Goal: Task Accomplishment & Management: Use online tool/utility

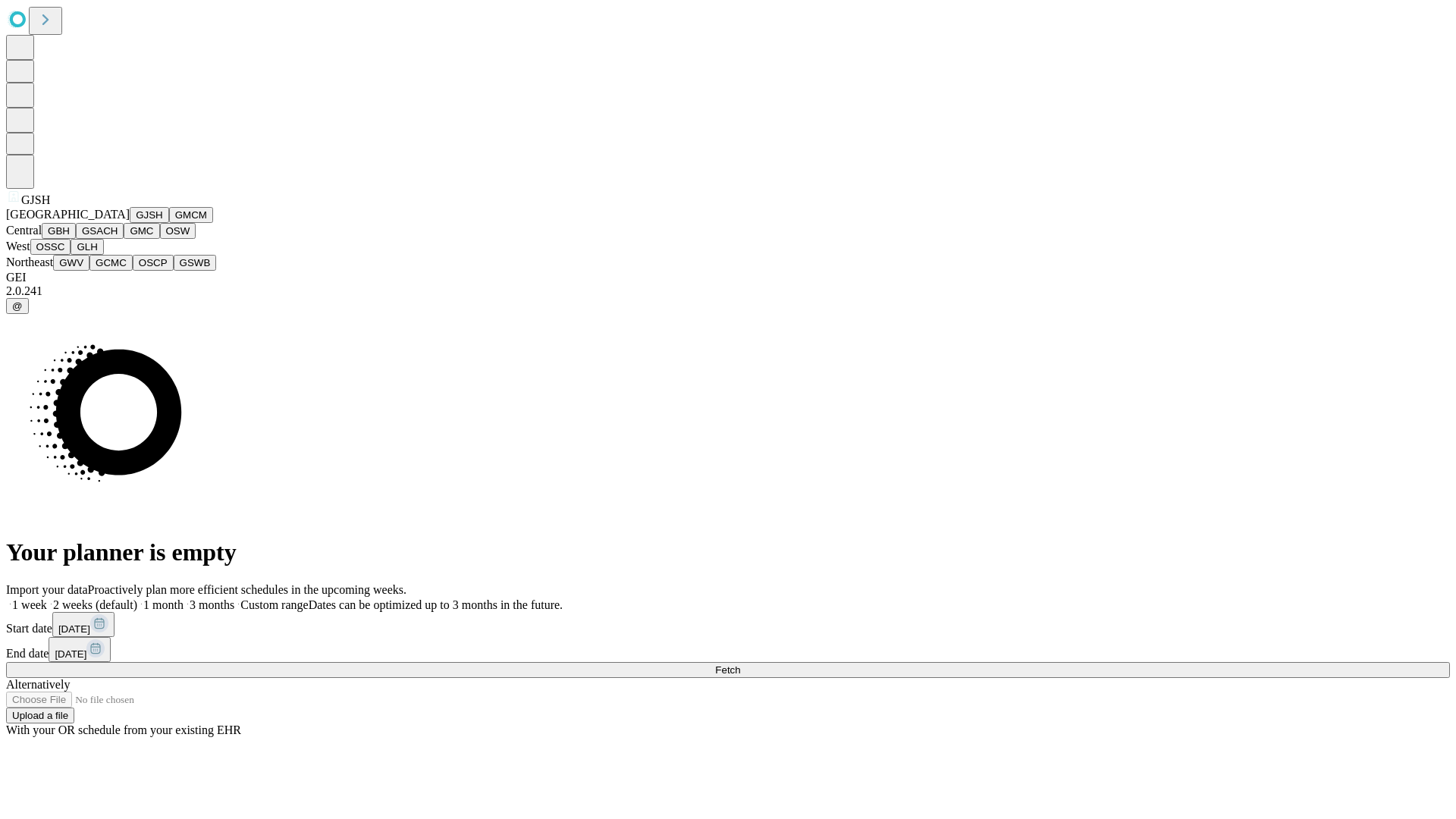
click at [130, 223] on button "GJSH" at bounding box center [150, 215] width 40 height 16
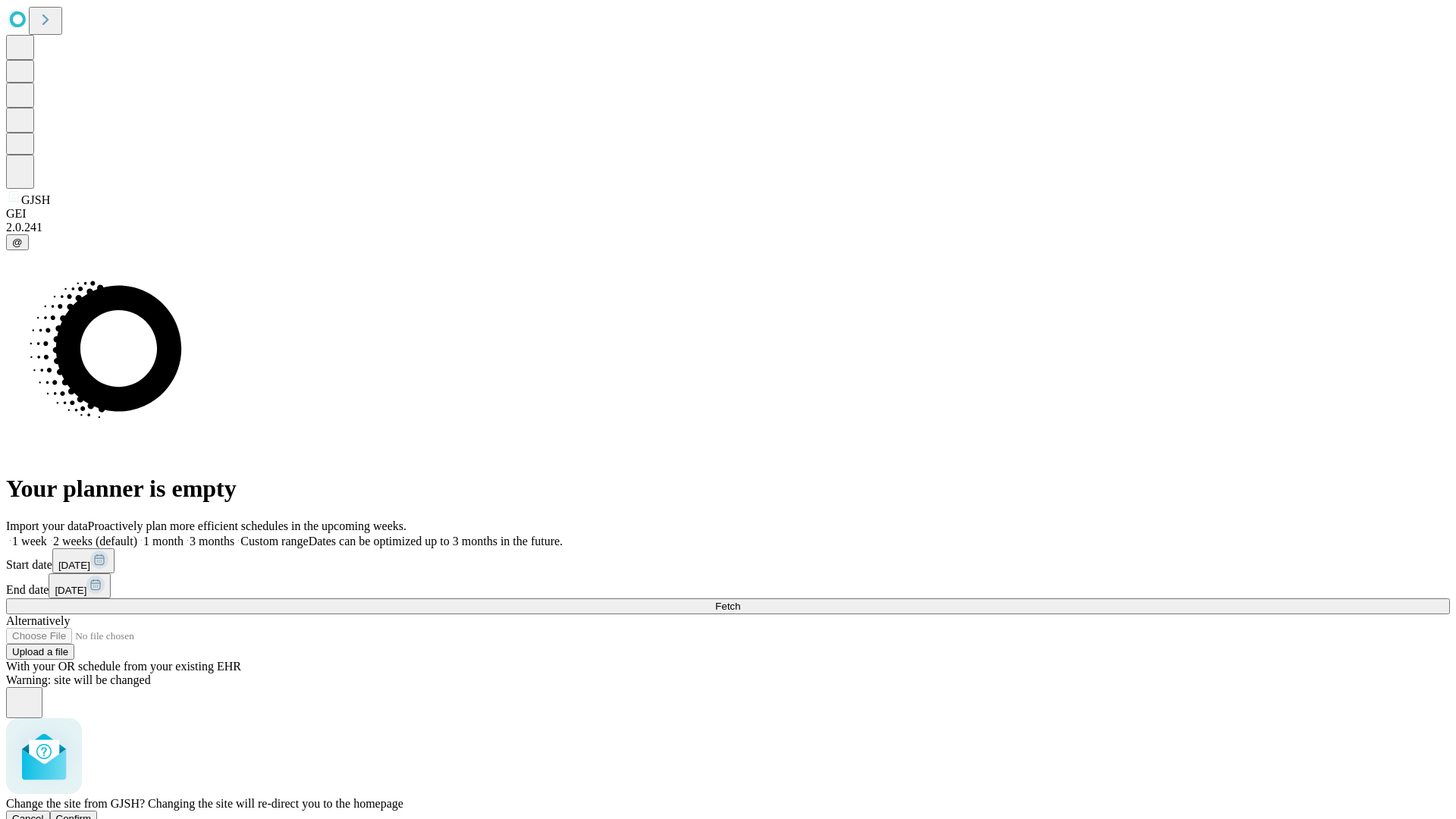
click at [91, 813] on span "Confirm" at bounding box center [74, 819] width 36 height 11
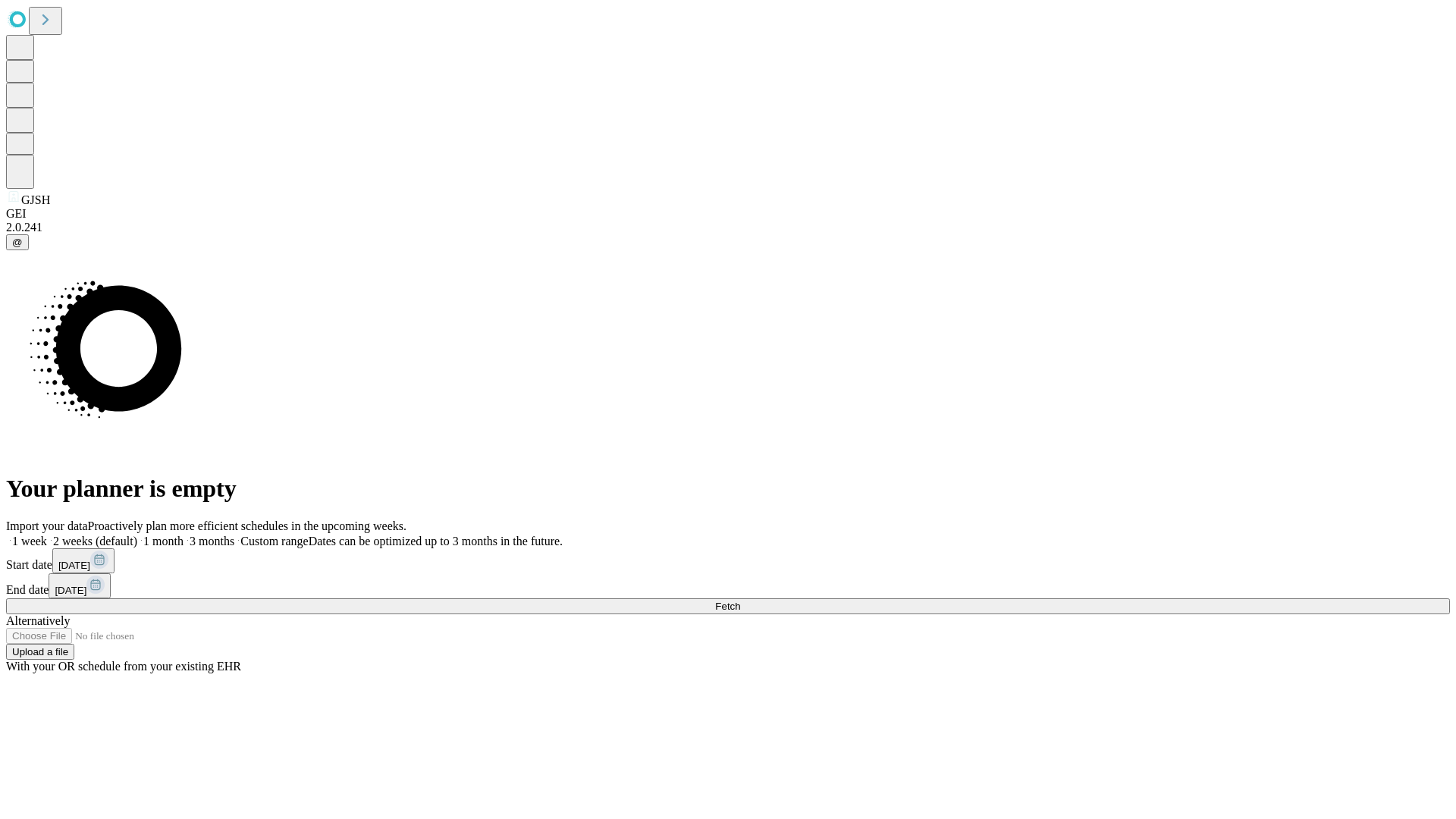
click at [184, 535] on label "1 month" at bounding box center [160, 541] width 46 height 13
click at [740, 601] on span "Fetch" at bounding box center [728, 606] width 25 height 11
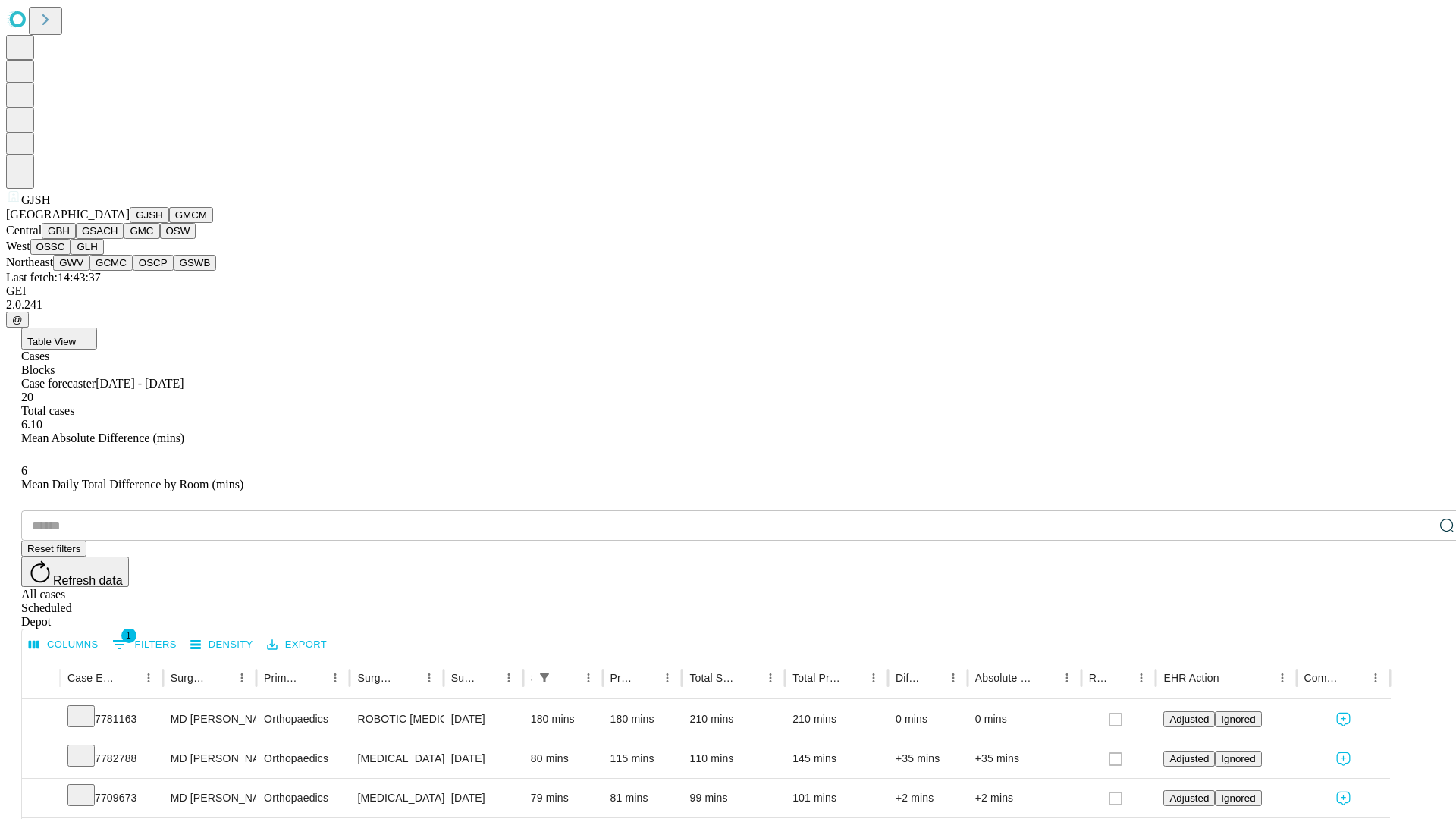
click at [169, 223] on button "GMCM" at bounding box center [191, 215] width 44 height 16
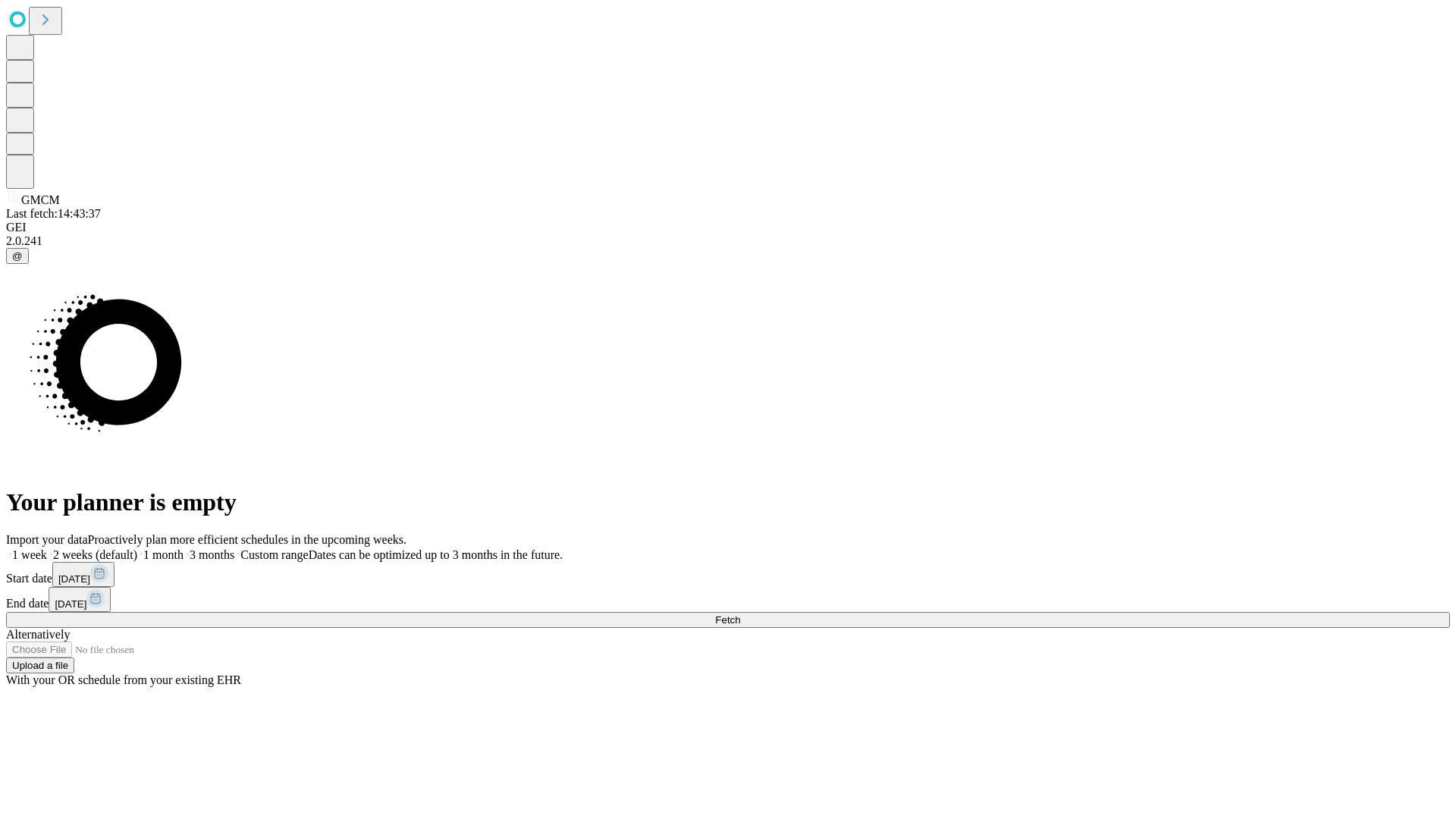
click at [740, 615] on span "Fetch" at bounding box center [728, 620] width 25 height 11
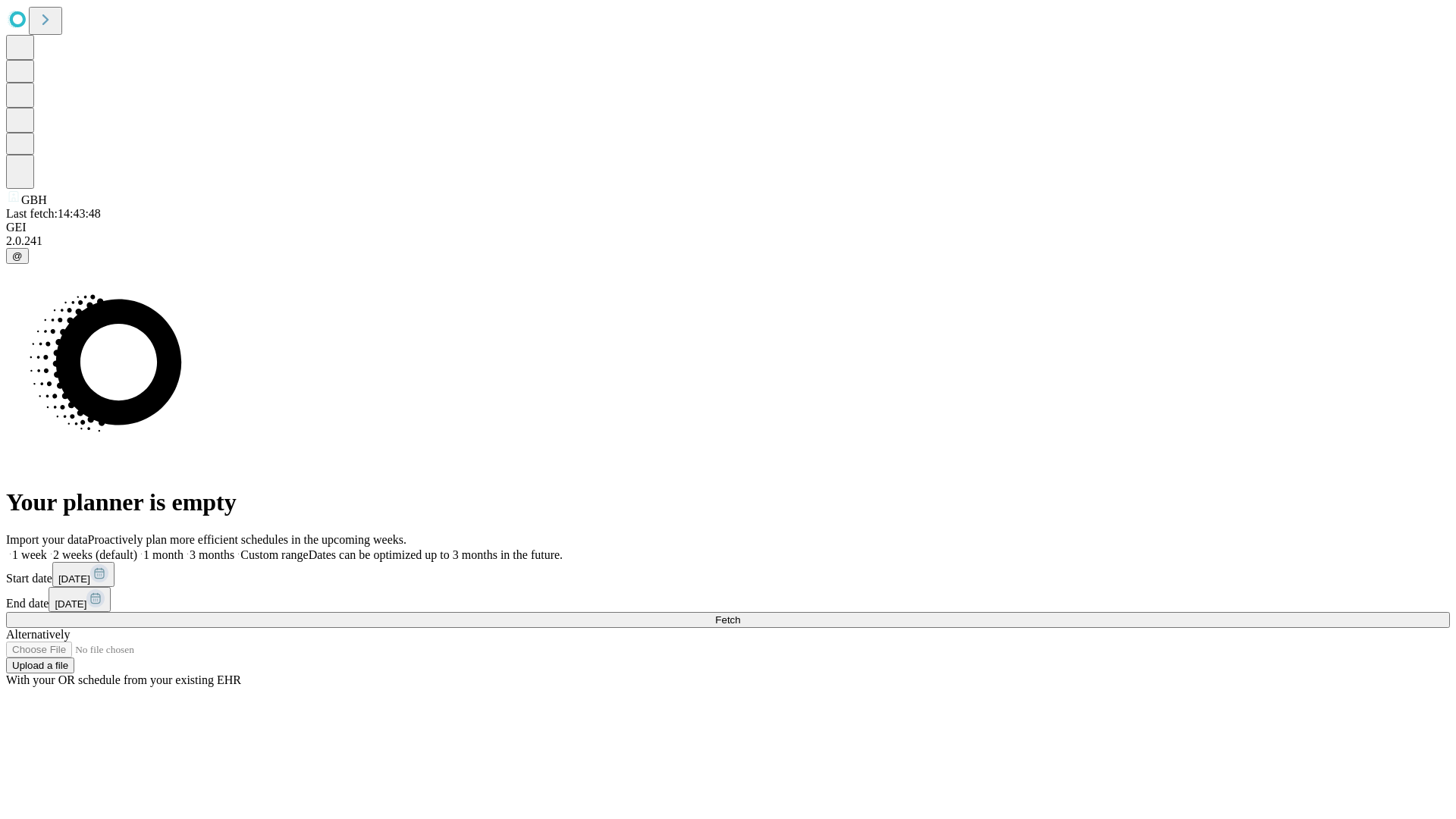
click at [184, 548] on label "1 month" at bounding box center [160, 554] width 46 height 13
click at [740, 615] on span "Fetch" at bounding box center [728, 620] width 25 height 11
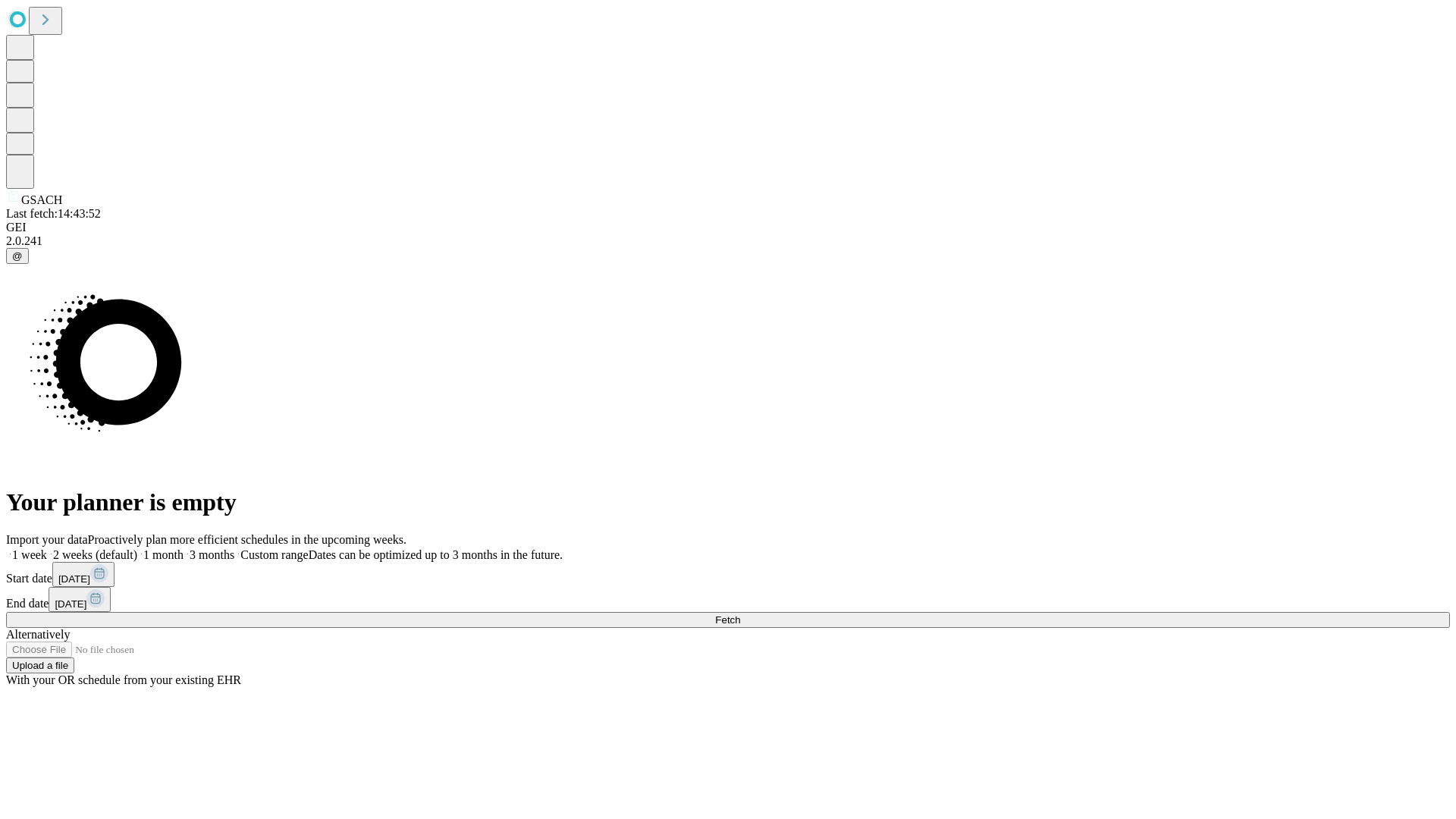
click at [184, 548] on label "1 month" at bounding box center [160, 554] width 46 height 13
click at [740, 615] on span "Fetch" at bounding box center [728, 620] width 25 height 11
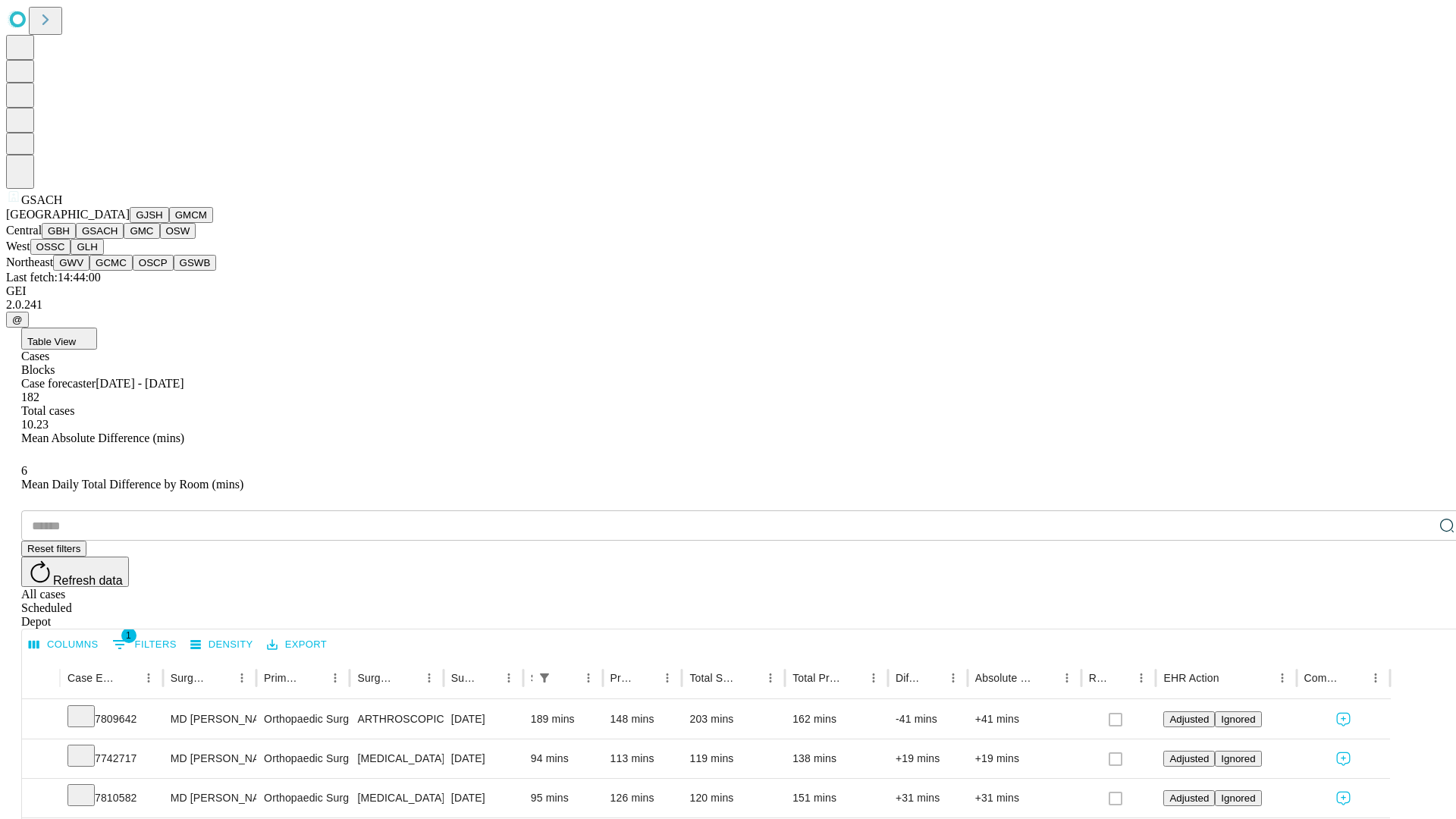
click at [123, 239] on button "GMC" at bounding box center [141, 231] width 36 height 16
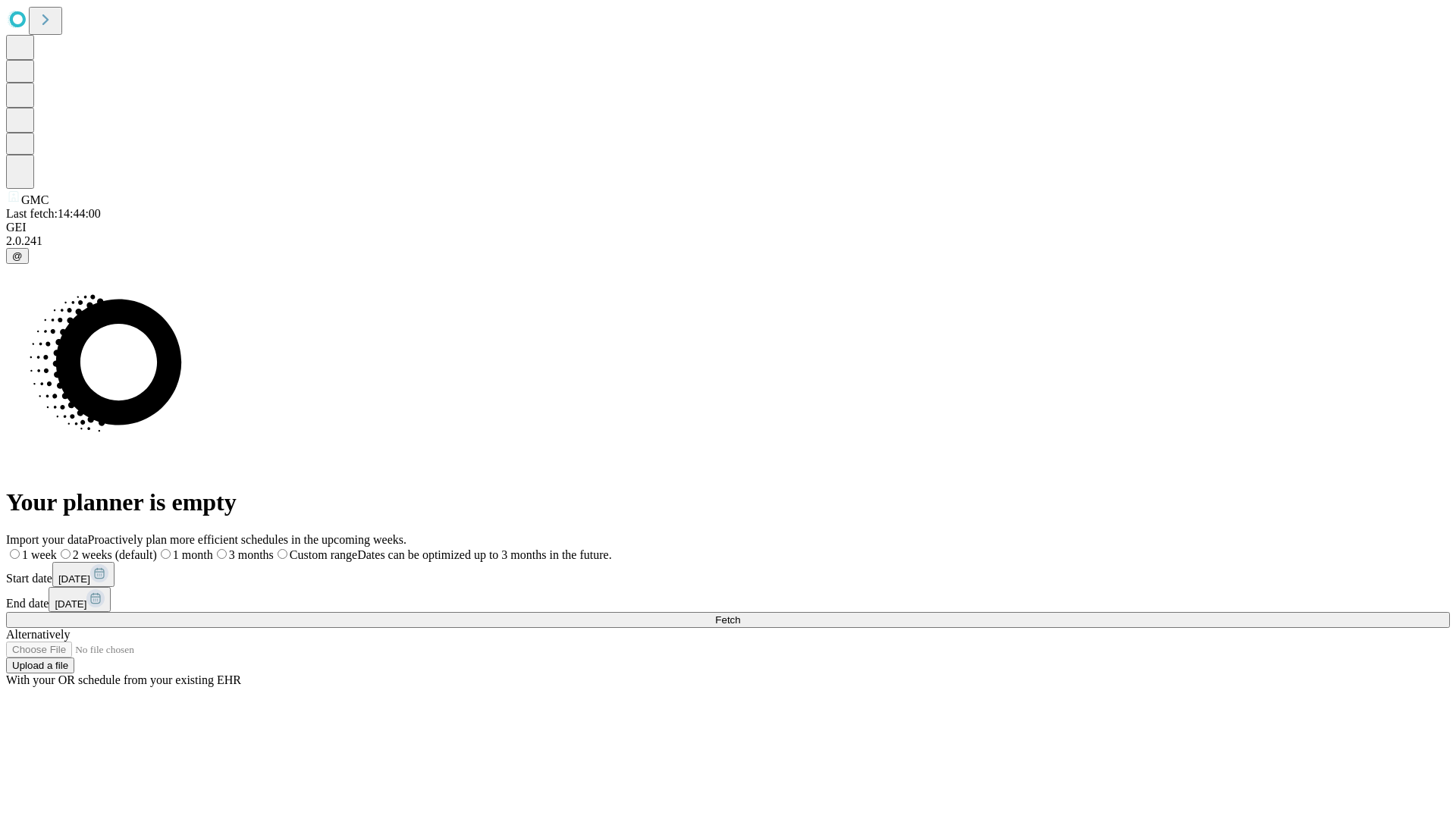
click at [213, 548] on label "1 month" at bounding box center [185, 554] width 56 height 13
click at [740, 615] on span "Fetch" at bounding box center [728, 620] width 25 height 11
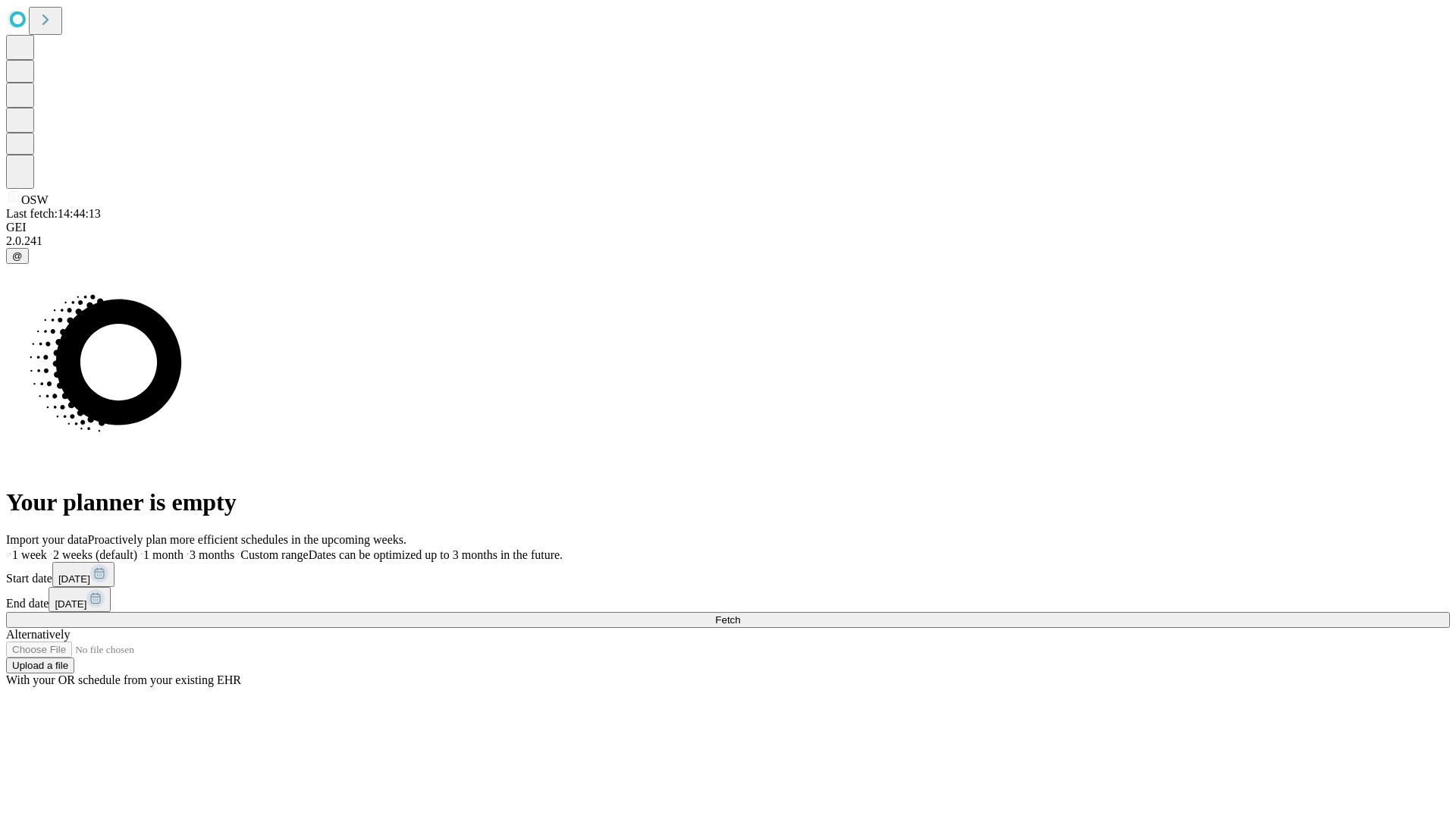
click at [184, 548] on label "1 month" at bounding box center [160, 554] width 46 height 13
click at [740, 615] on span "Fetch" at bounding box center [728, 620] width 25 height 11
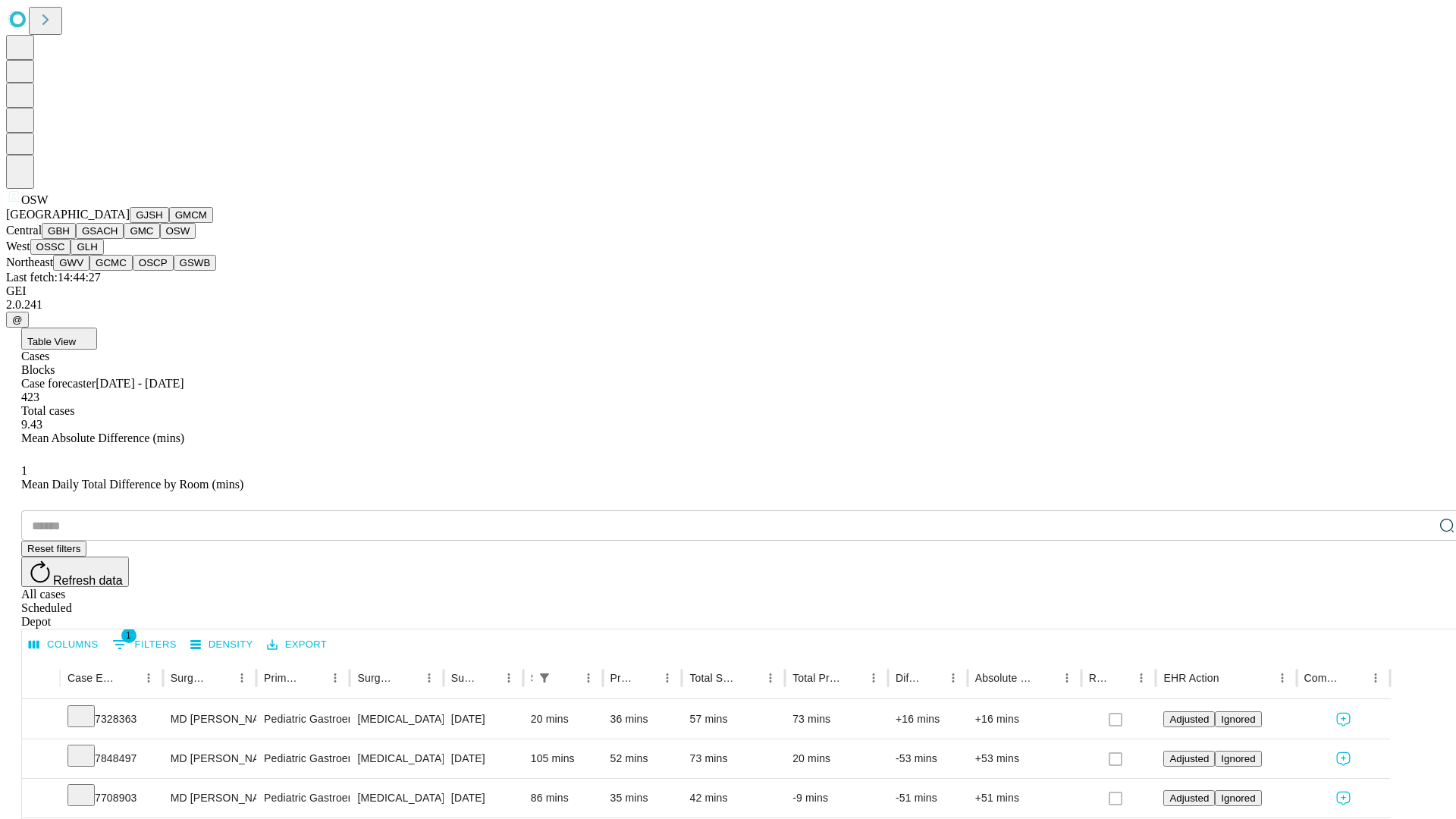
click at [72, 255] on button "OSSC" at bounding box center [51, 247] width 41 height 16
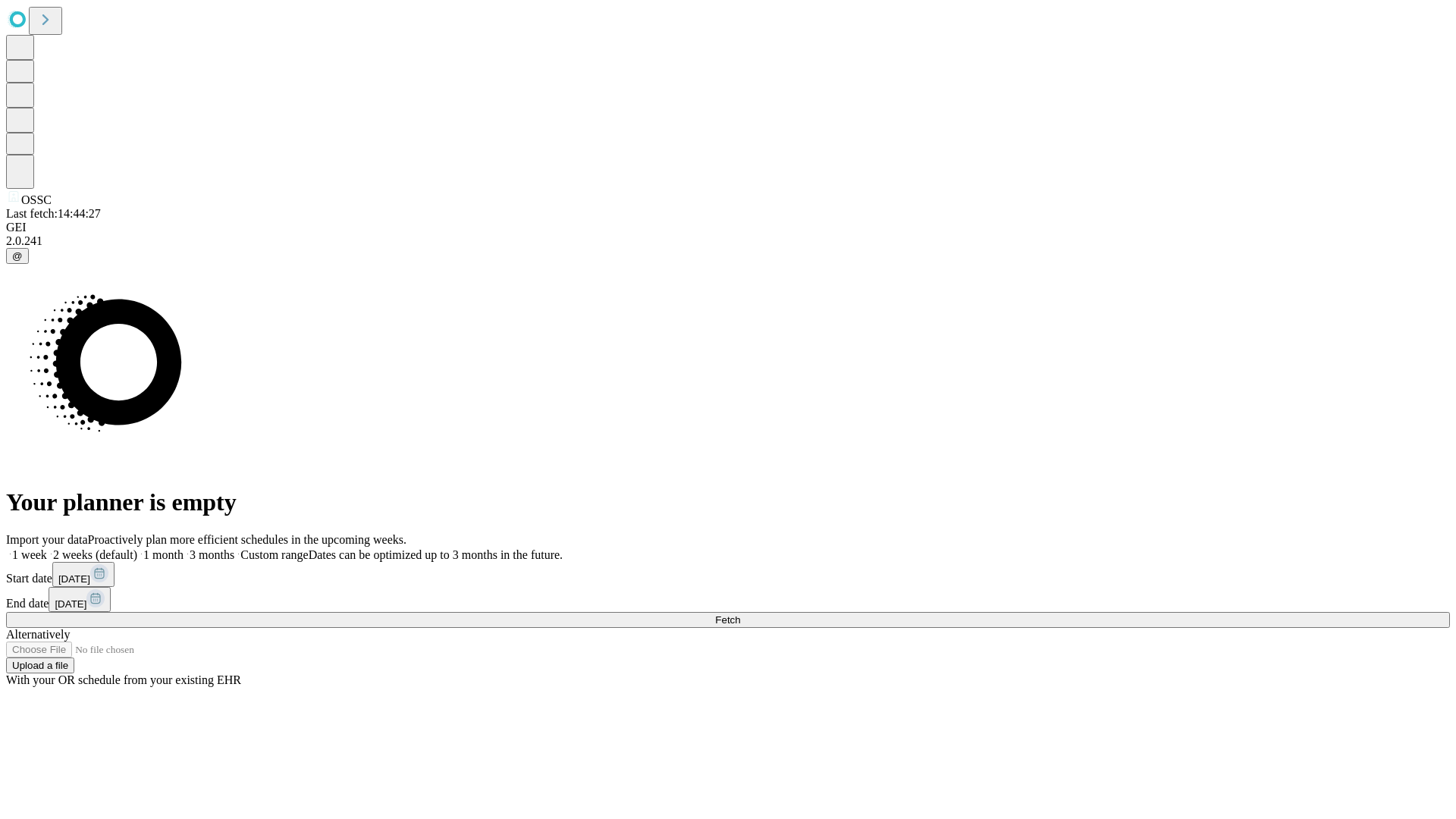
click at [184, 548] on label "1 month" at bounding box center [160, 554] width 46 height 13
click at [740, 615] on span "Fetch" at bounding box center [728, 620] width 25 height 11
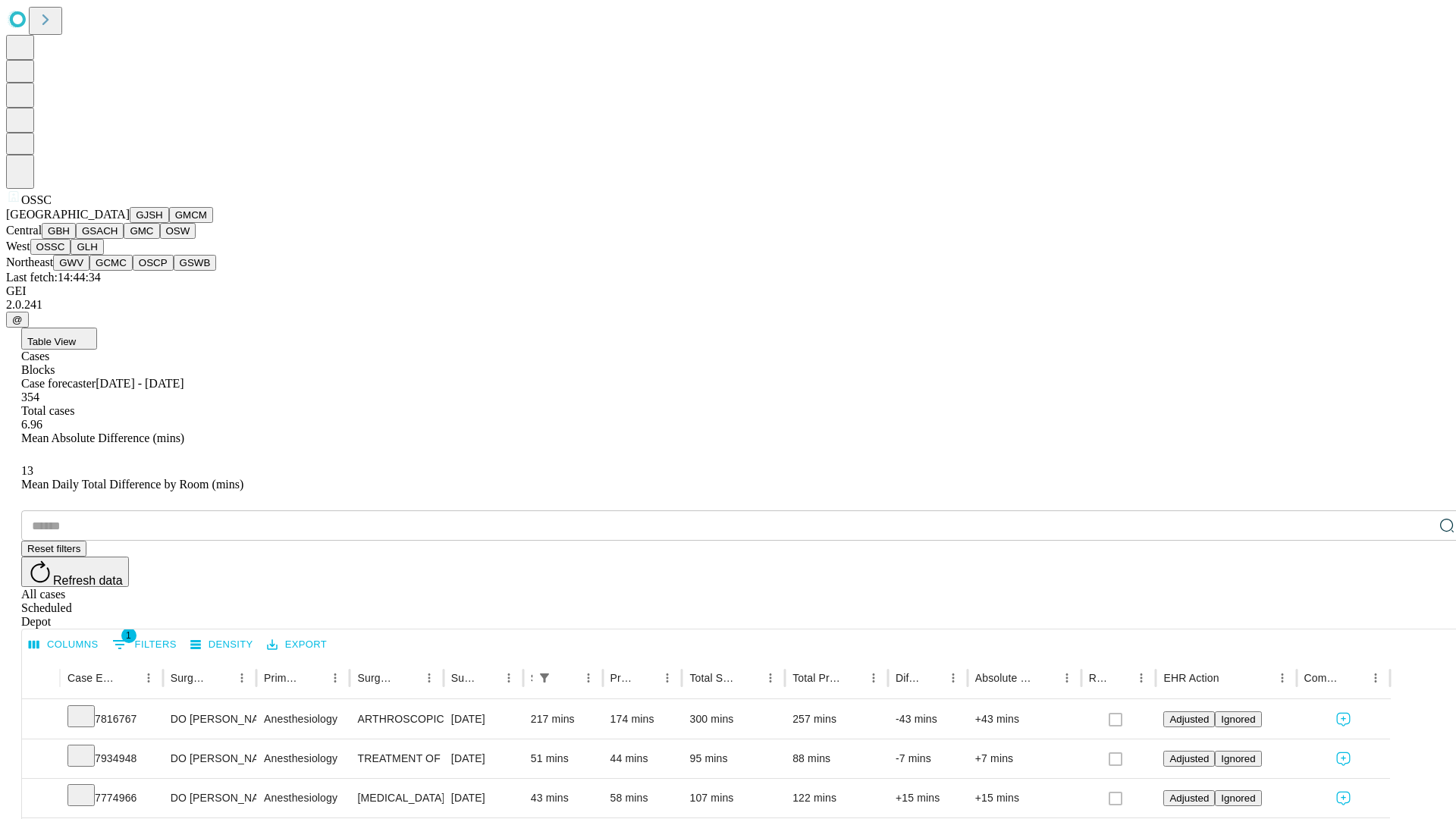
click at [104, 255] on button "GLH" at bounding box center [87, 247] width 33 height 16
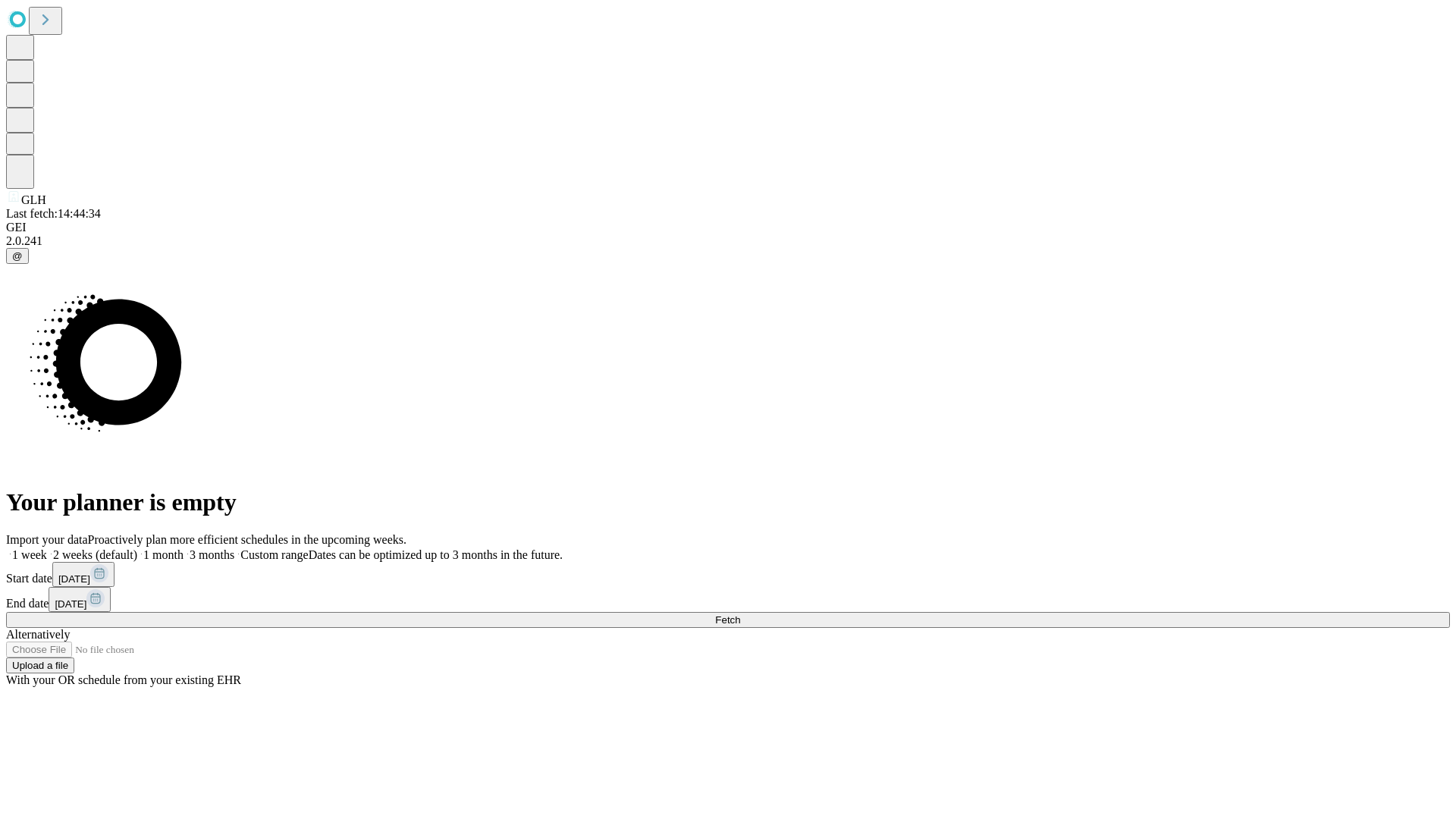
click at [740, 615] on span "Fetch" at bounding box center [728, 620] width 25 height 11
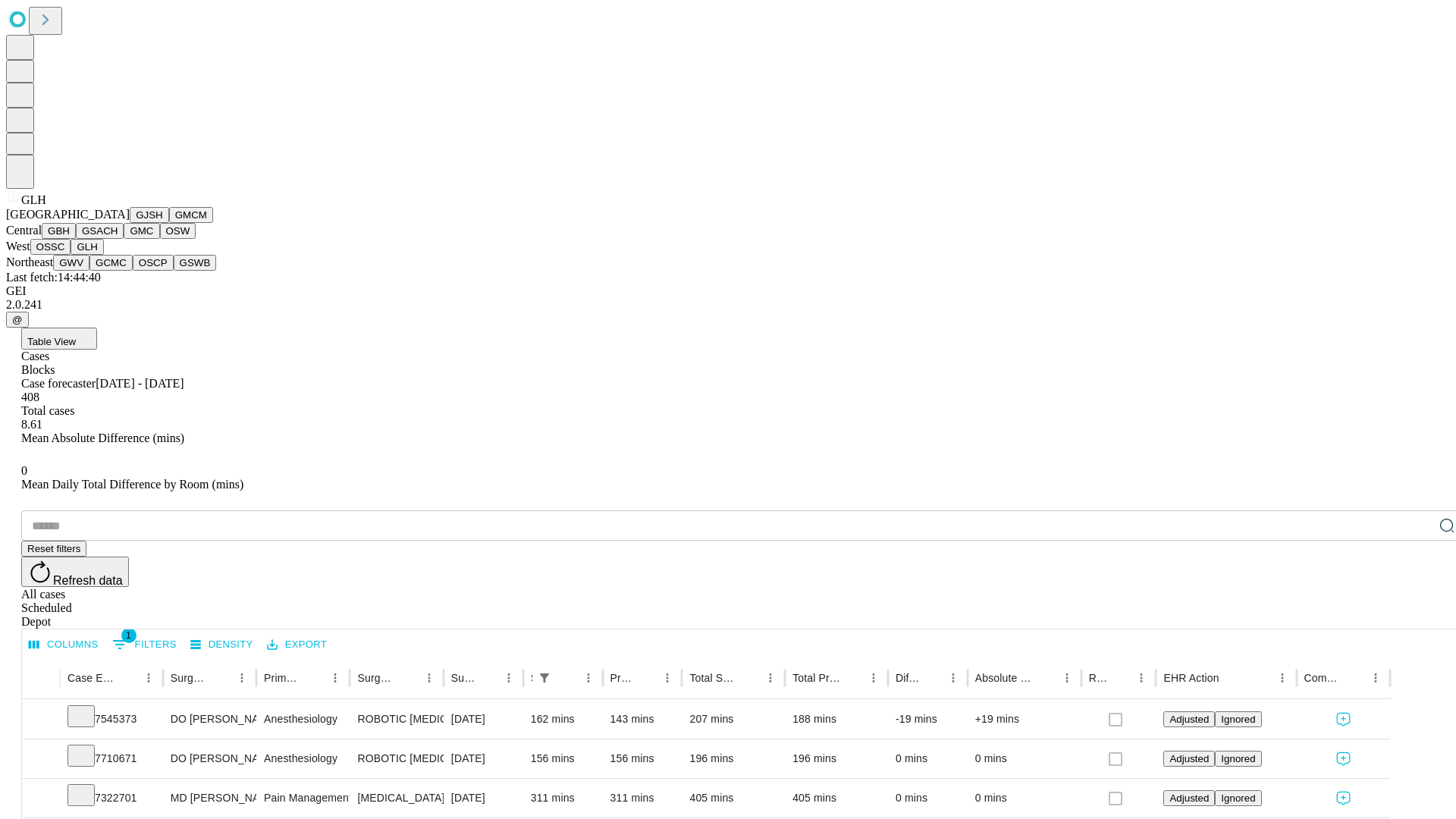
click at [89, 271] on button "GWV" at bounding box center [71, 263] width 37 height 16
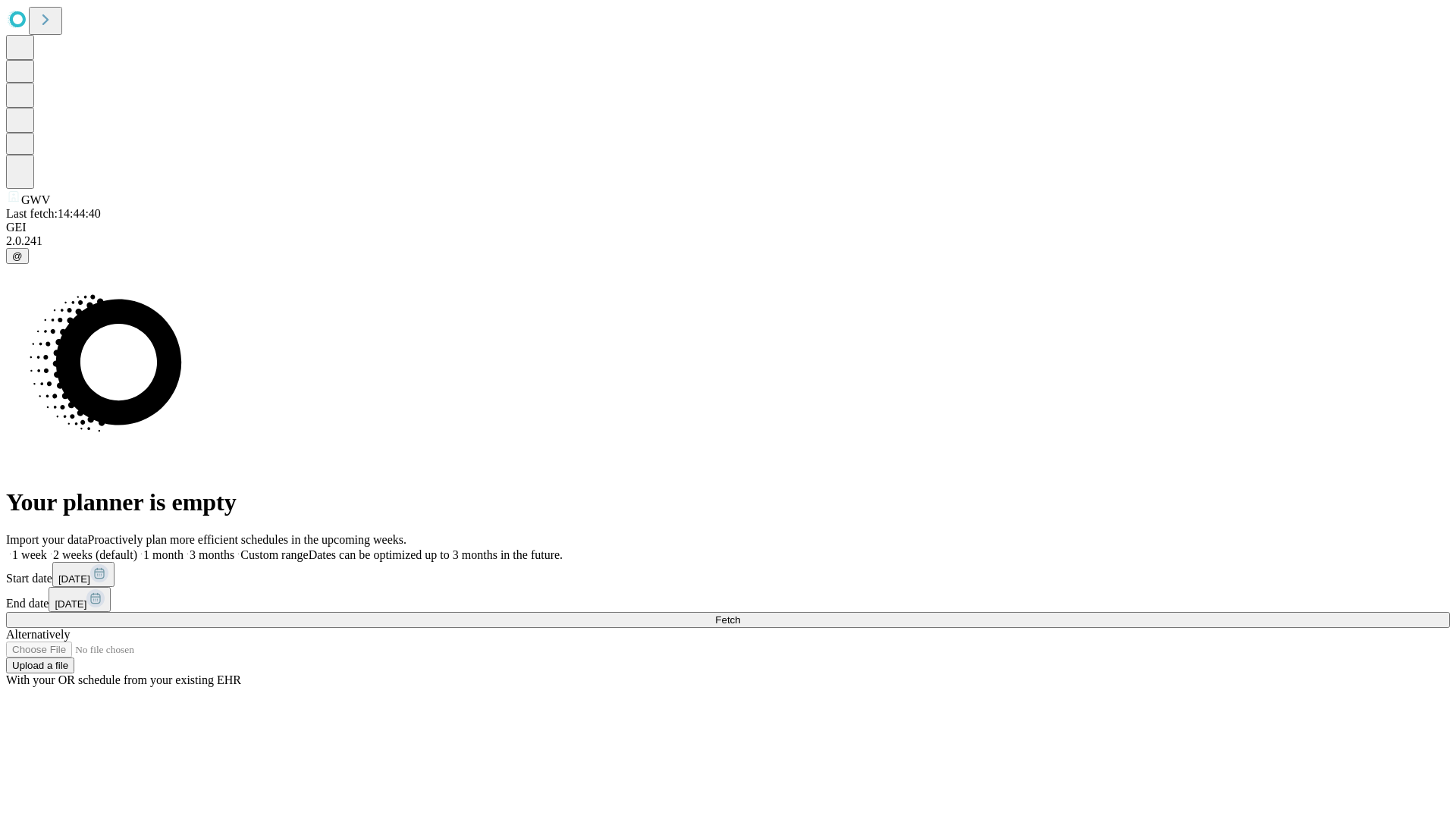
click at [184, 548] on label "1 month" at bounding box center [160, 554] width 46 height 13
click at [740, 615] on span "Fetch" at bounding box center [728, 620] width 25 height 11
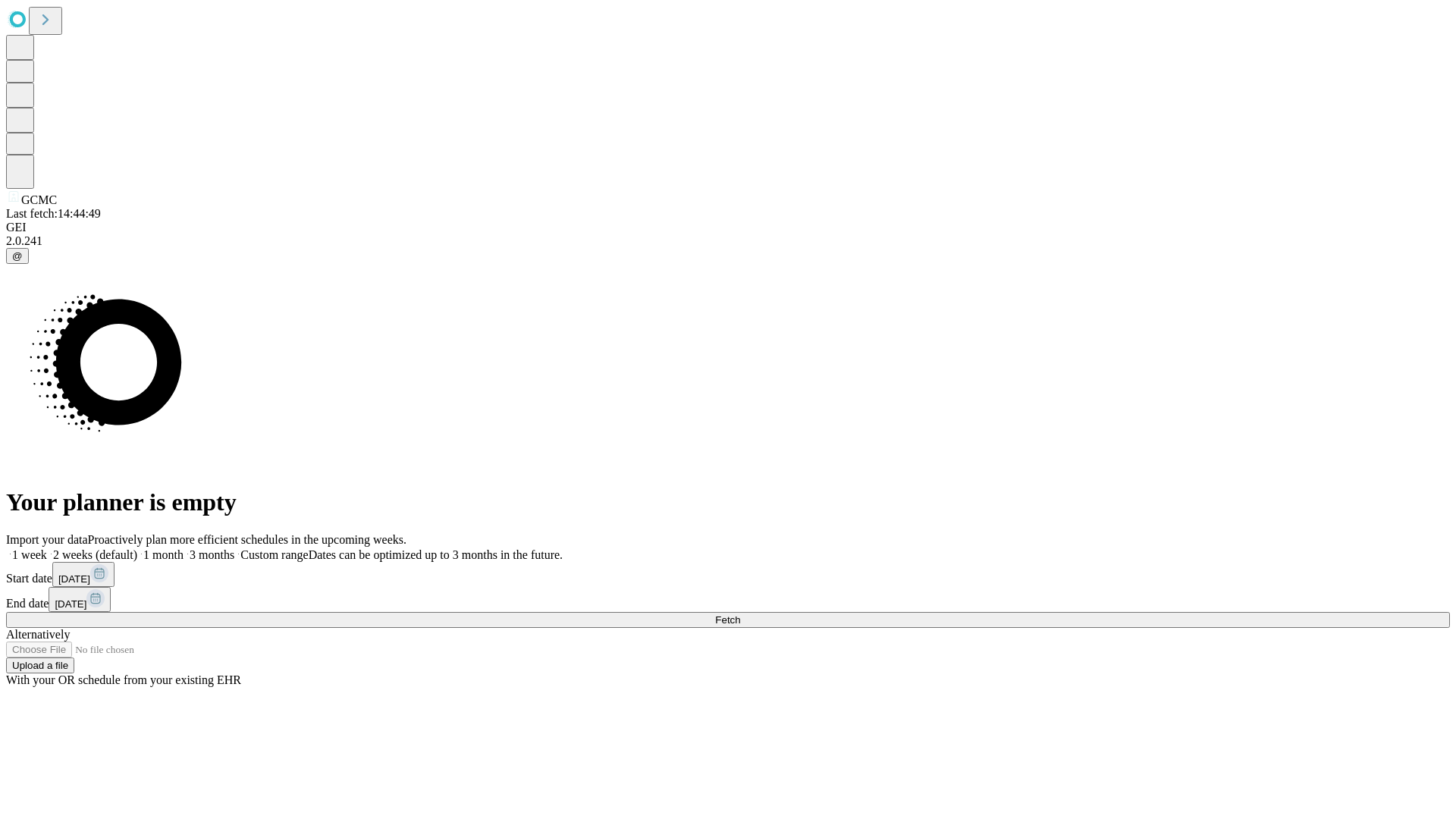
click at [740, 615] on span "Fetch" at bounding box center [728, 620] width 25 height 11
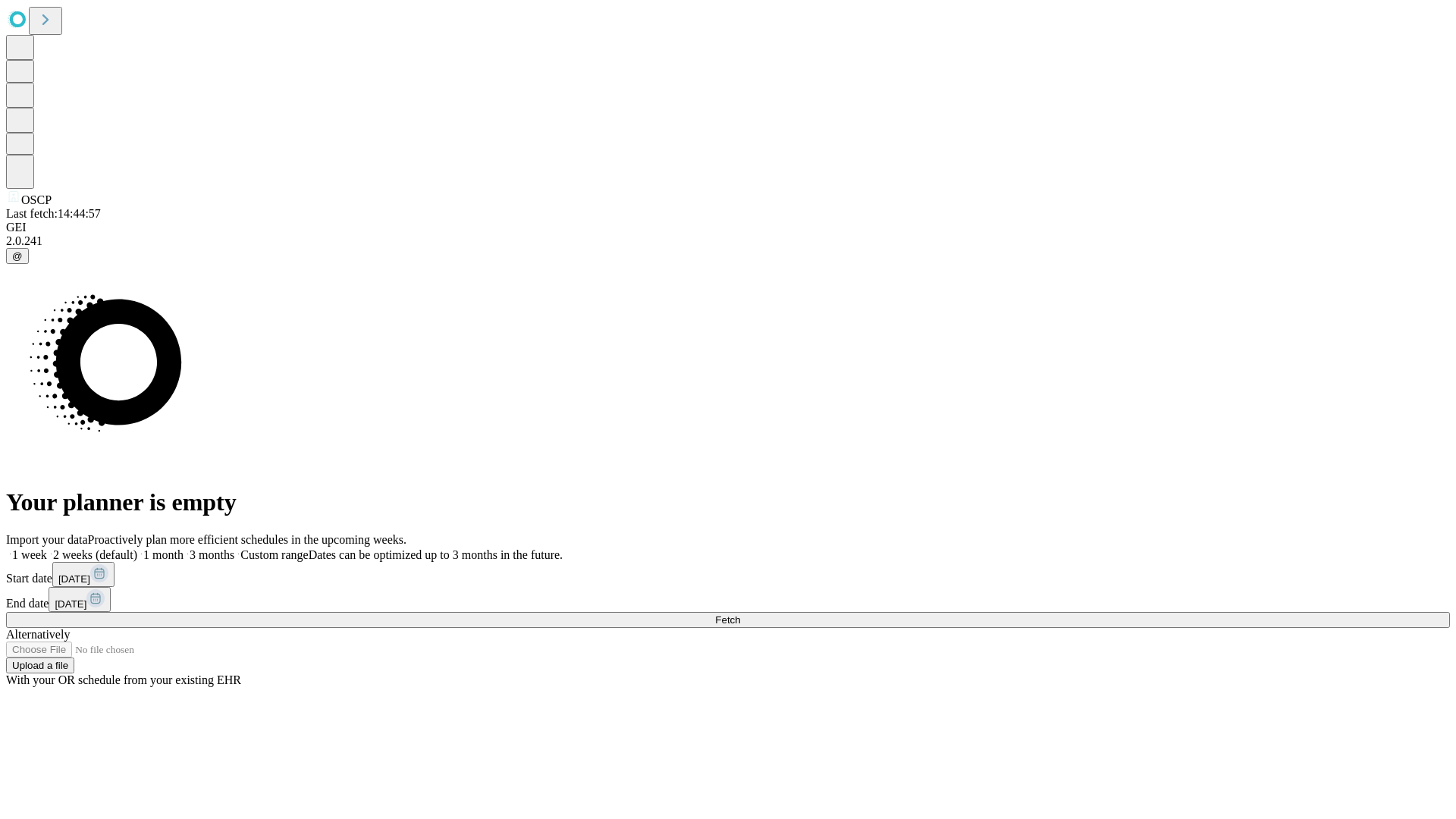
click at [184, 548] on label "1 month" at bounding box center [160, 554] width 46 height 13
click at [740, 615] on span "Fetch" at bounding box center [728, 620] width 25 height 11
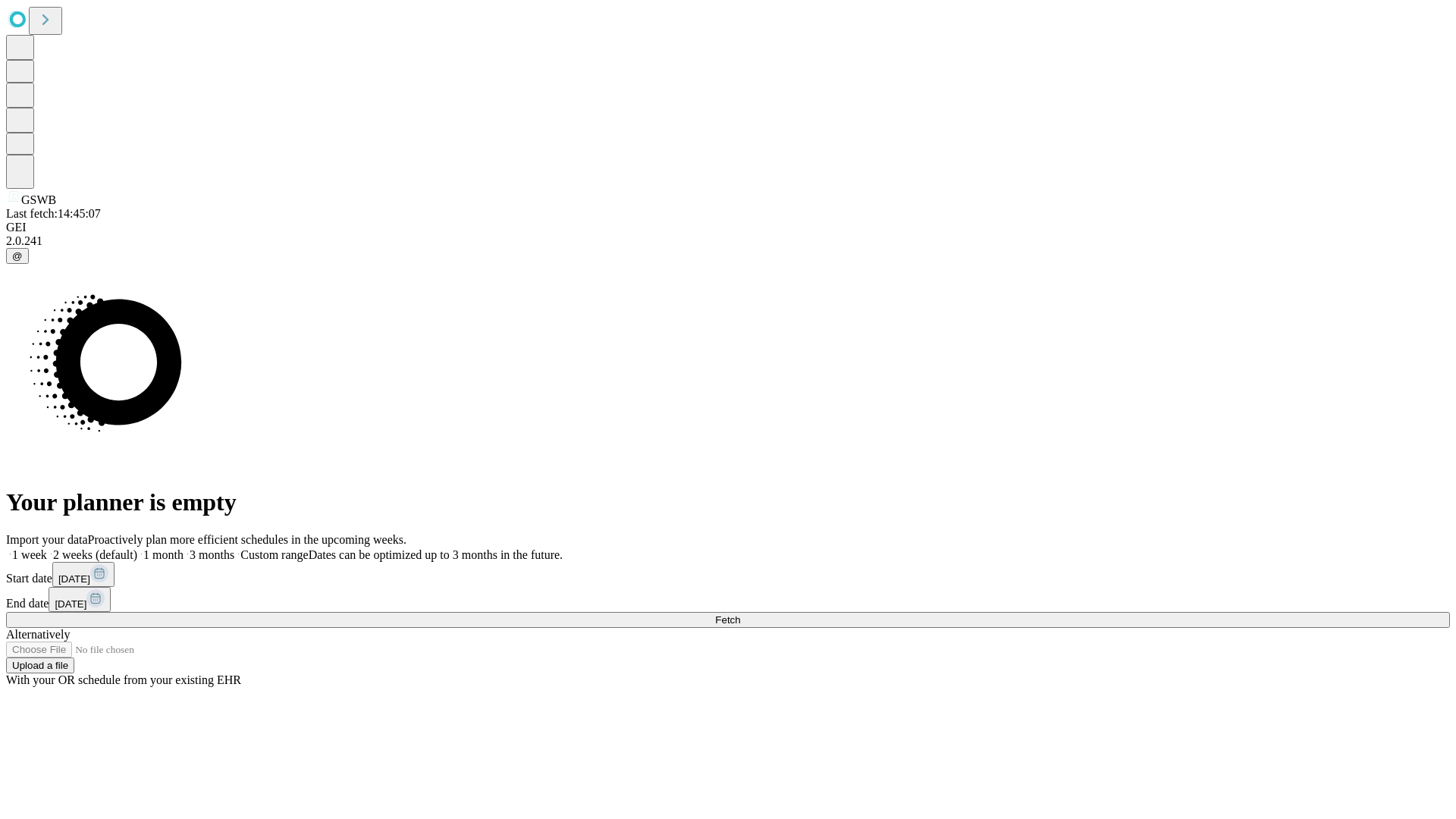
click at [184, 548] on label "1 month" at bounding box center [160, 554] width 46 height 13
click at [740, 615] on span "Fetch" at bounding box center [728, 620] width 25 height 11
